Goal: Find specific page/section: Find specific page/section

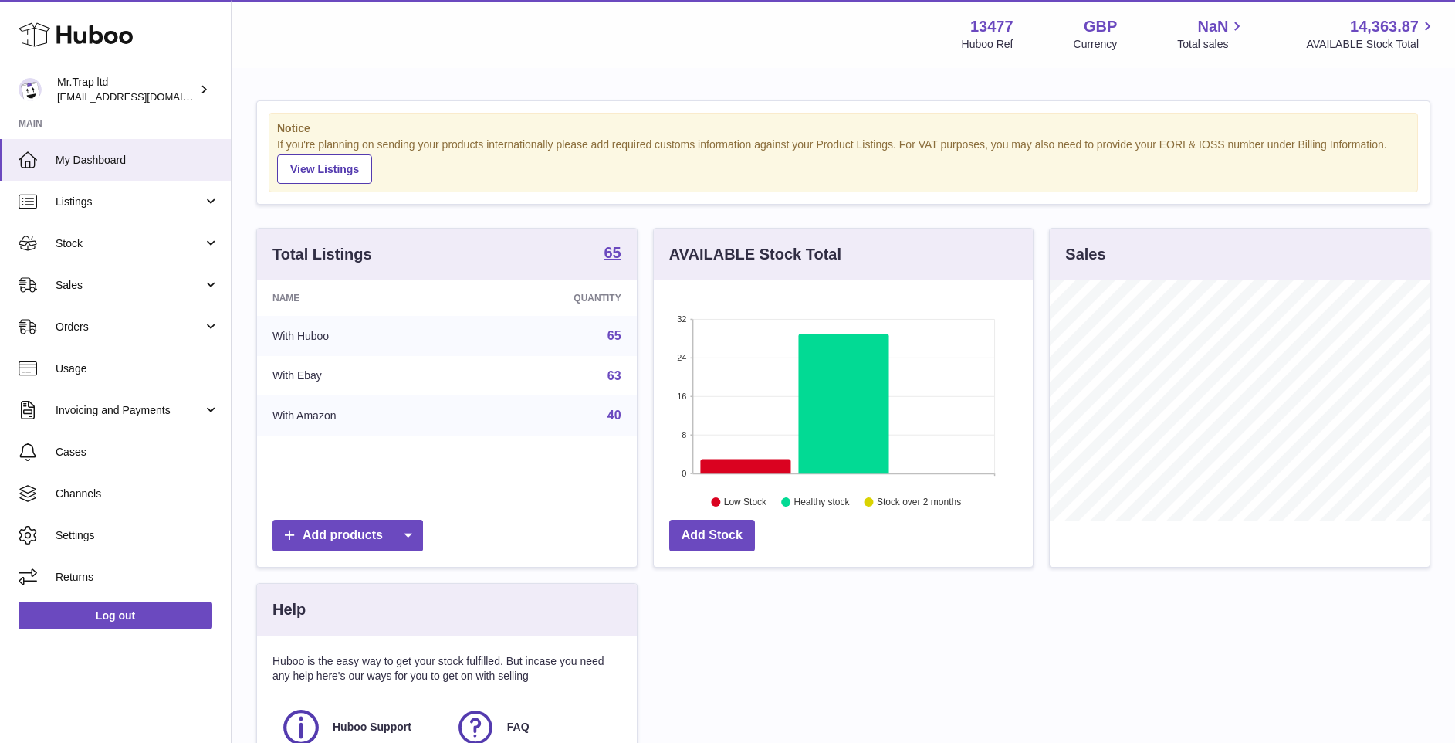
scroll to position [241, 379]
click at [107, 287] on span "Sales" at bounding box center [129, 285] width 147 height 15
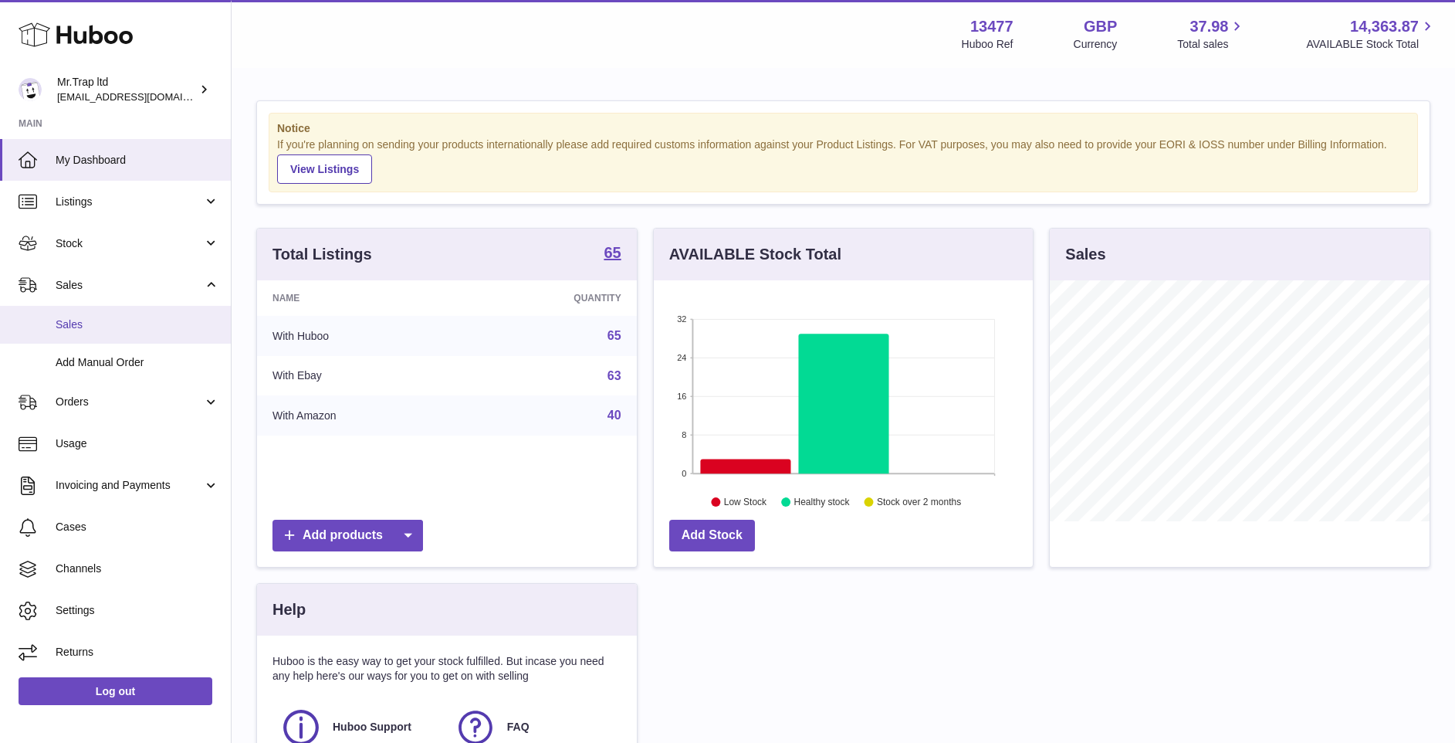
click at [97, 327] on span "Sales" at bounding box center [138, 324] width 164 height 15
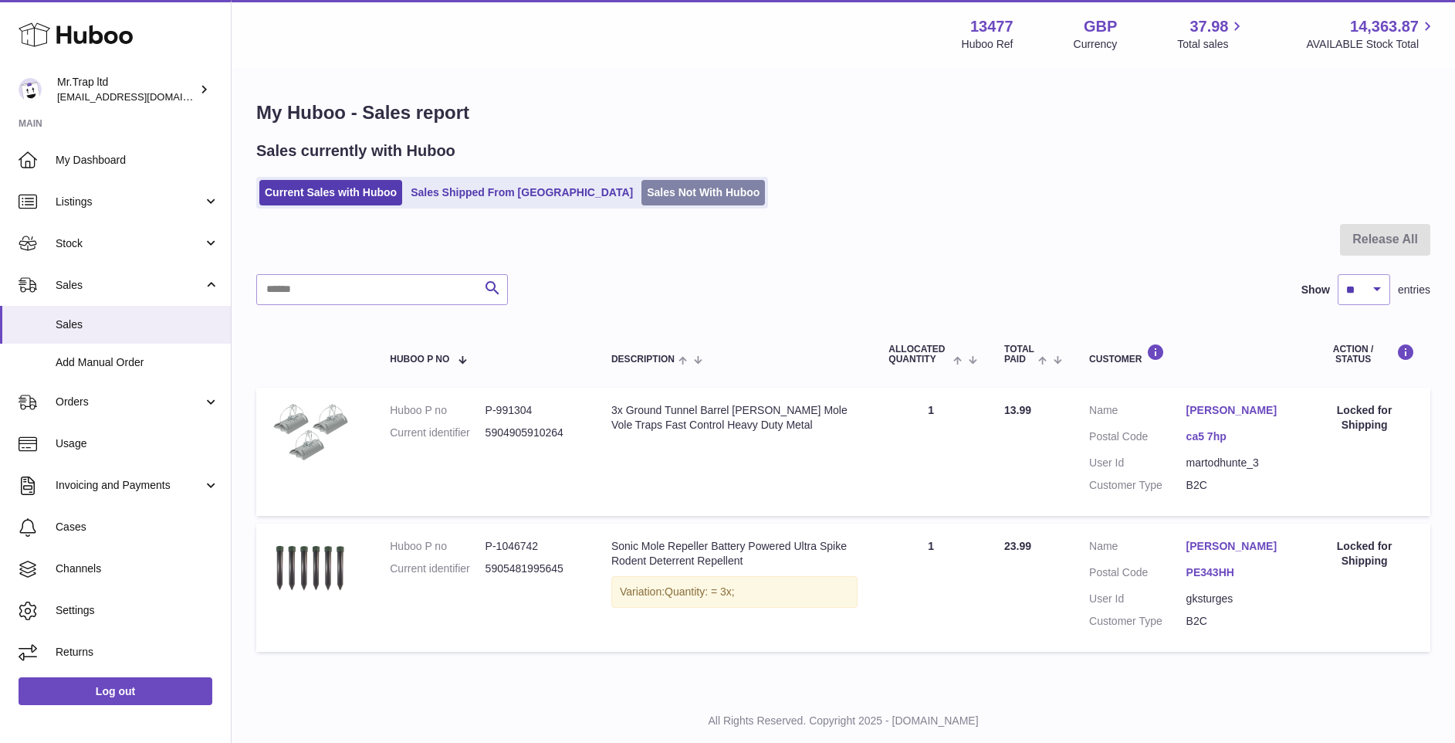
click at [641, 201] on link "Sales Not With Huboo" at bounding box center [703, 192] width 124 height 25
